Goal: Information Seeking & Learning: Learn about a topic

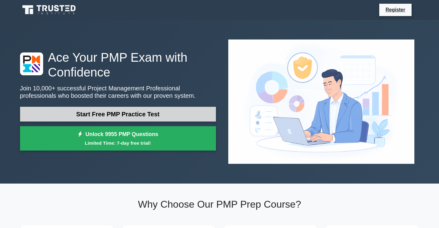
click at [122, 107] on link "Start Free PMP Practice Test" at bounding box center [118, 114] width 196 height 15
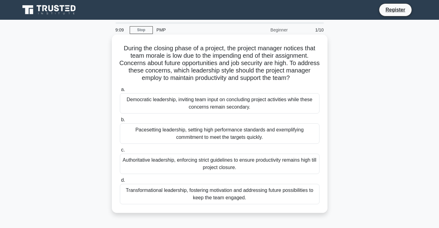
click at [228, 101] on div "Democratic leadership, inviting team input on concluding project activities whi…" at bounding box center [220, 103] width 200 height 20
click at [120, 91] on input "a. Democratic leadership, inviting team input on concluding project activities …" at bounding box center [120, 89] width 0 height 4
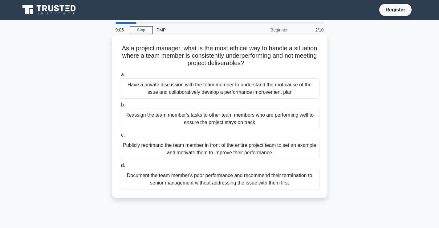
click at [223, 124] on div "Reassign the team member's tasks to other team members who are performing well …" at bounding box center [220, 118] width 200 height 20
click at [120, 107] on input "b. Reassign the team member's tasks to other team members who are performing we…" at bounding box center [120, 105] width 0 height 4
